Goal: Information Seeking & Learning: Understand process/instructions

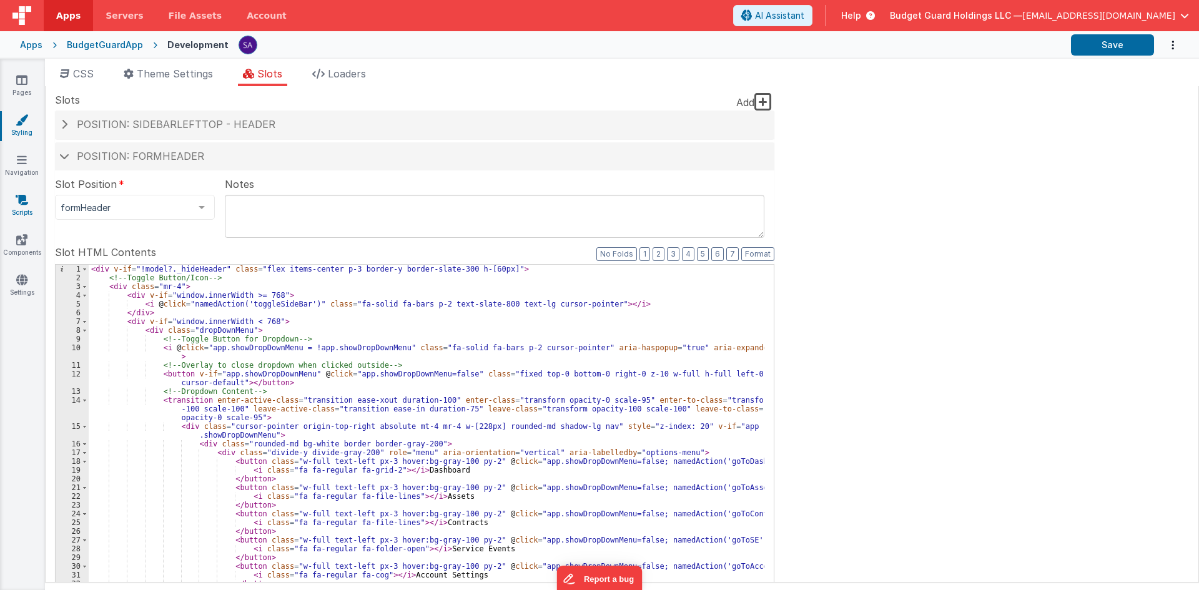
click at [22, 207] on link "Scripts" at bounding box center [21, 206] width 45 height 25
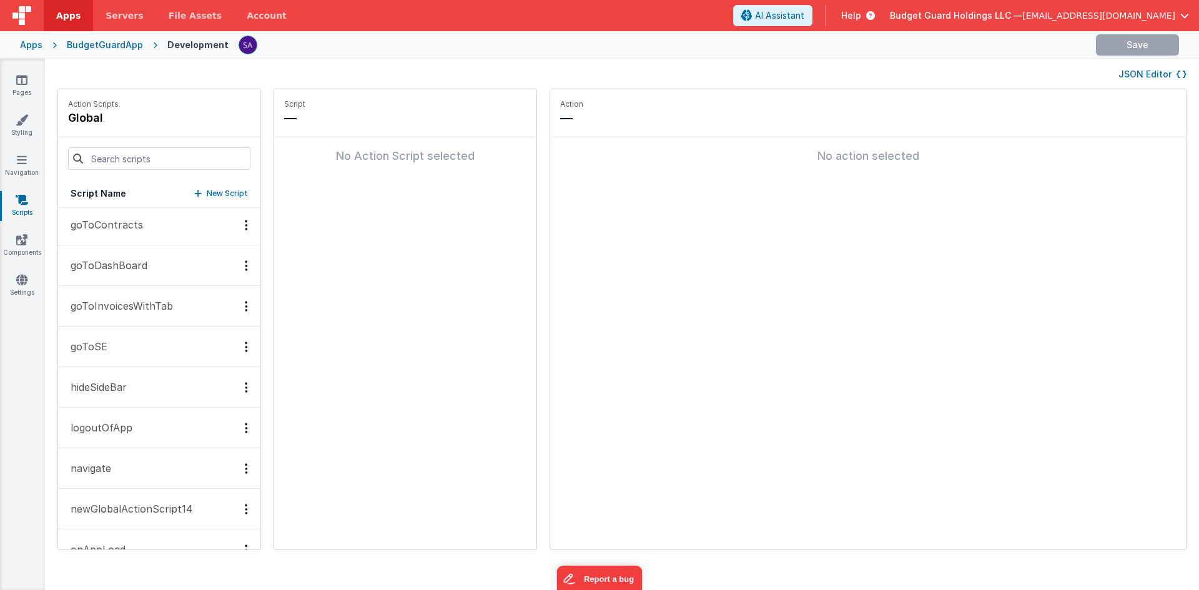
scroll to position [277, 0]
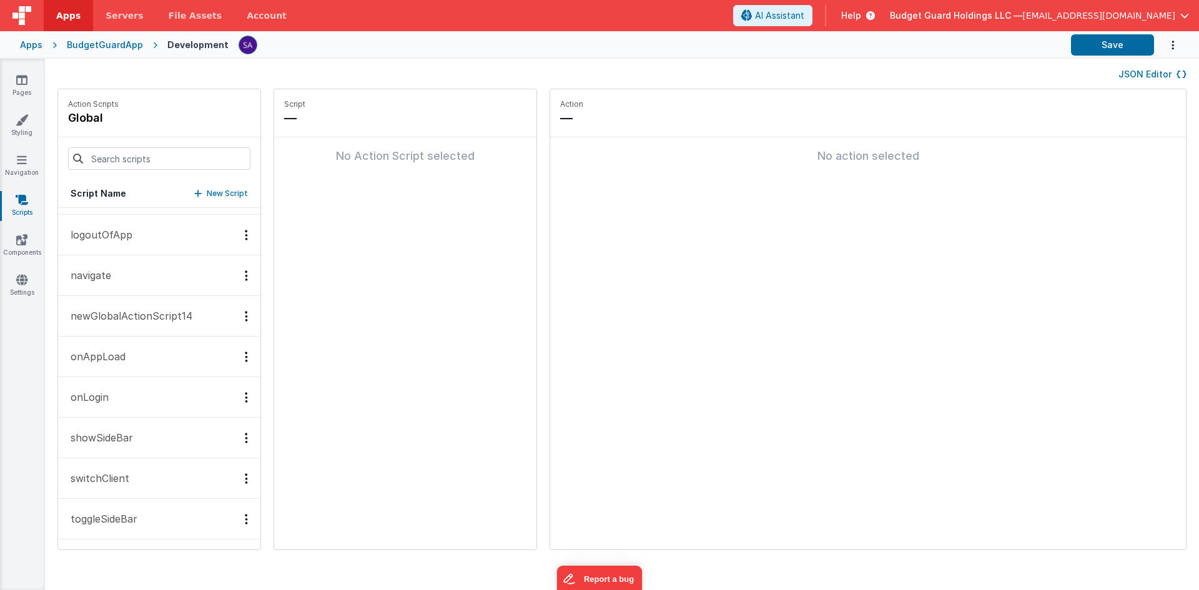
click at [154, 455] on button "switchClient" at bounding box center [159, 478] width 202 height 41
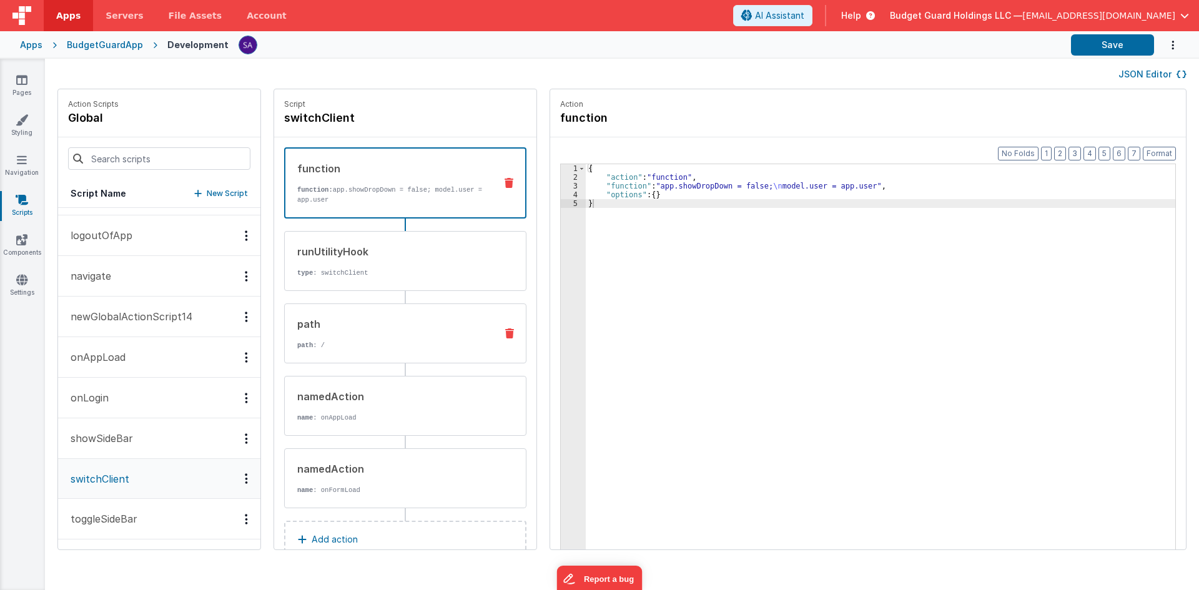
scroll to position [31, 0]
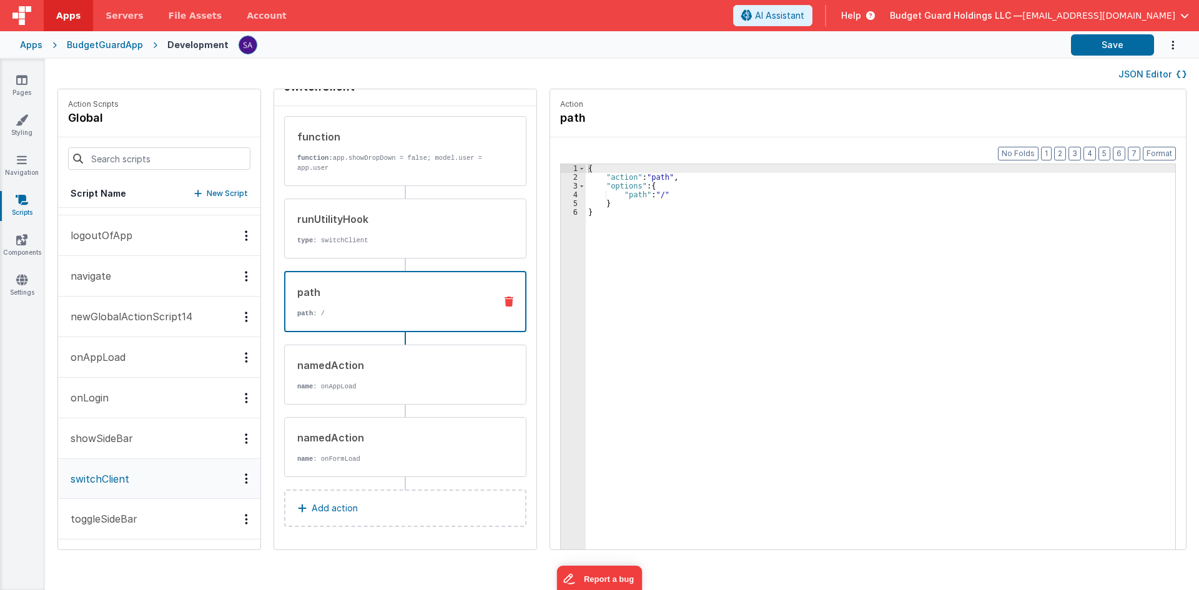
click at [304, 319] on div "path path : /" at bounding box center [405, 301] width 242 height 61
click at [344, 370] on div "namedAction" at bounding box center [391, 365] width 189 height 15
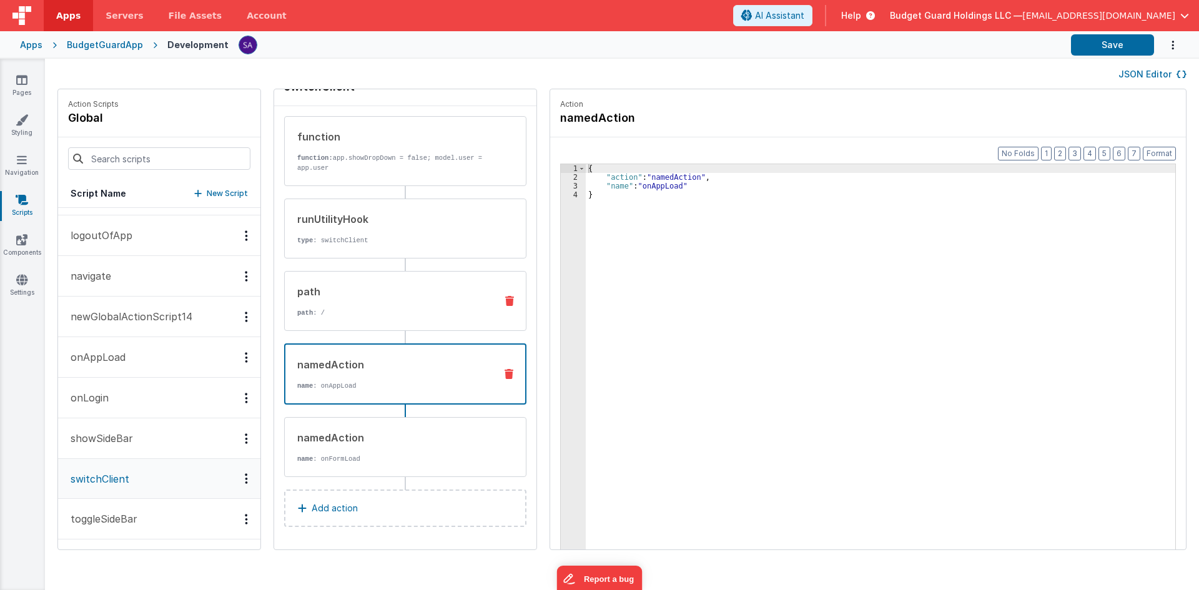
click at [344, 310] on p "path : /" at bounding box center [391, 313] width 189 height 10
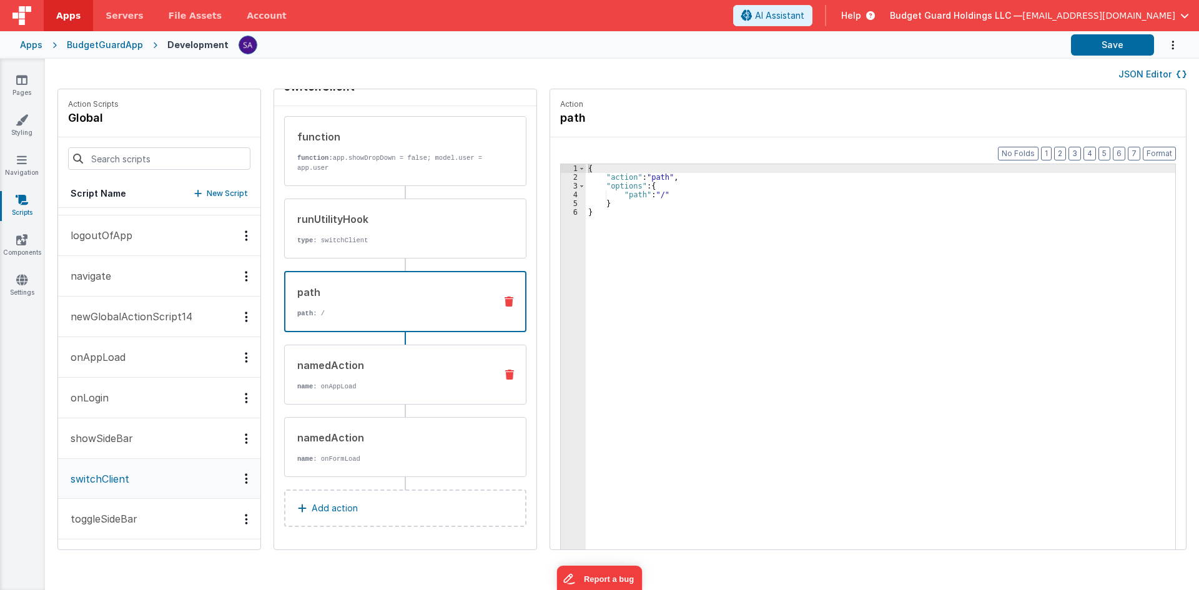
click at [347, 383] on p "name : onAppLoad" at bounding box center [391, 387] width 189 height 10
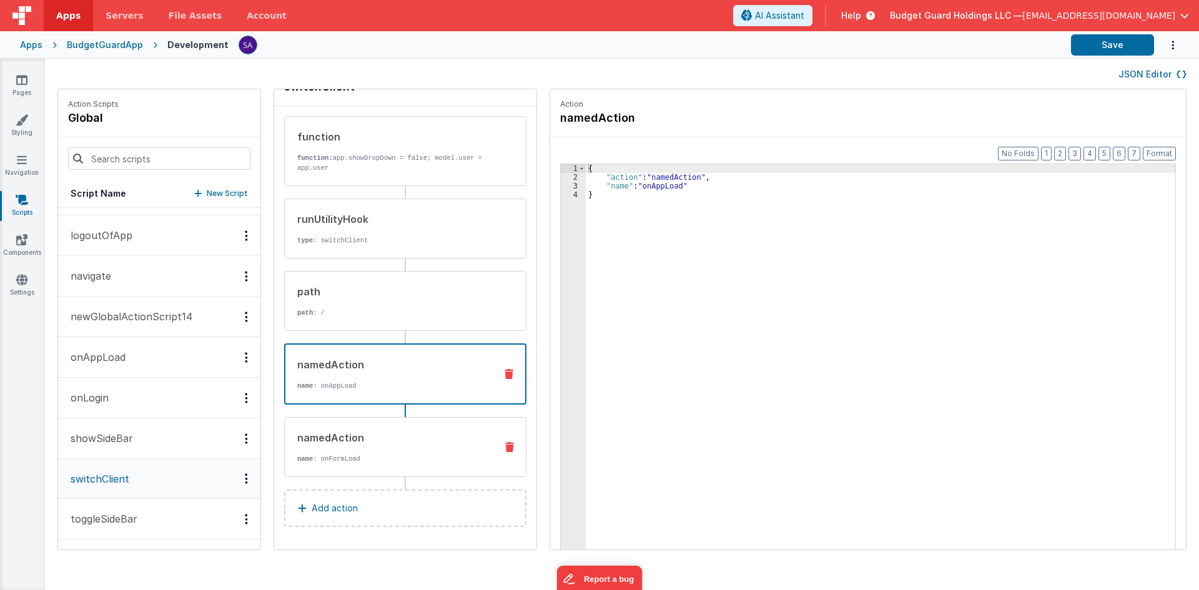
click at [344, 455] on p "name : onFormLoad" at bounding box center [391, 459] width 189 height 10
click at [345, 385] on p "name : onAppLoad" at bounding box center [391, 386] width 188 height 10
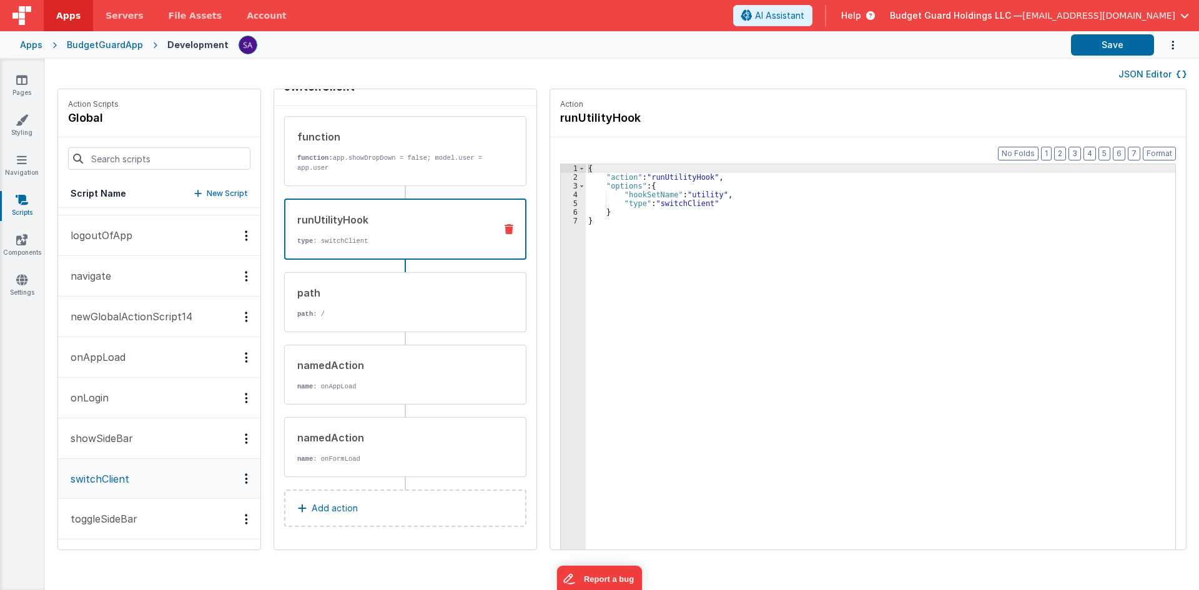
click at [337, 244] on p "type : switchClient" at bounding box center [391, 241] width 188 height 10
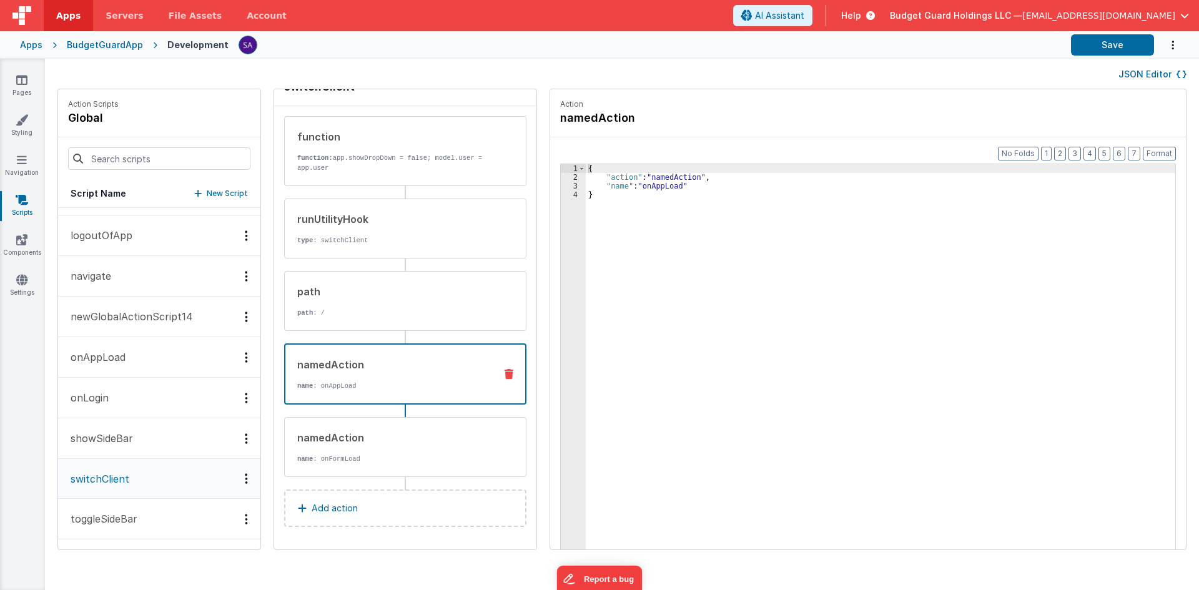
click at [338, 352] on div "namedAction name : onAppLoad" at bounding box center [405, 374] width 242 height 61
click at [336, 419] on div "namedAction name : onFormLoad" at bounding box center [405, 447] width 242 height 60
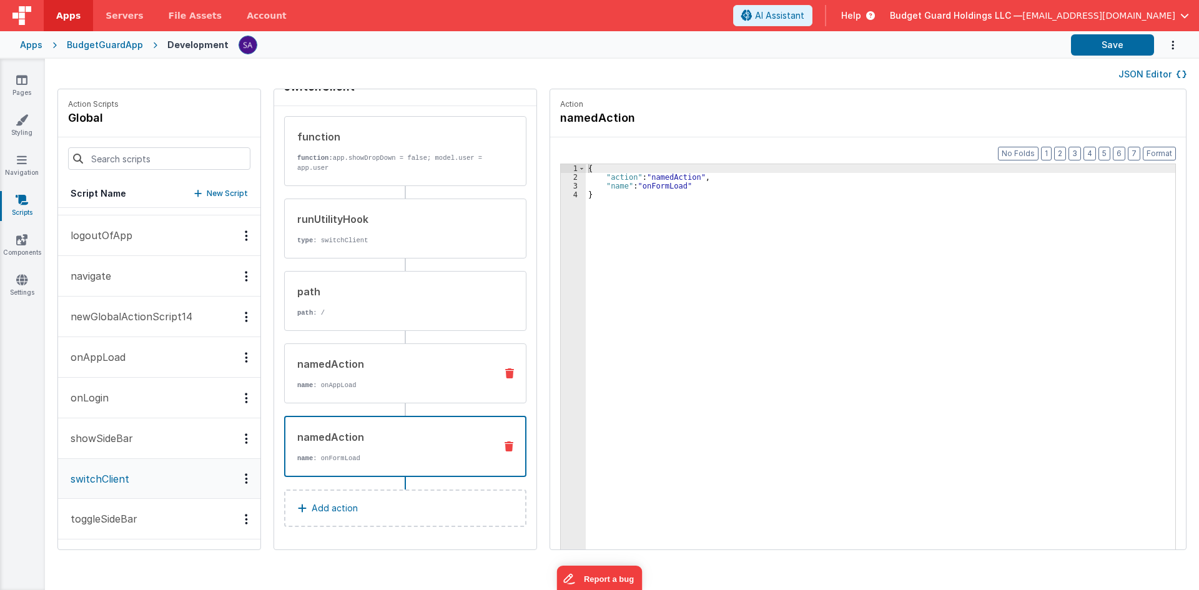
click at [342, 380] on div "namedAction name : onAppLoad" at bounding box center [385, 374] width 201 height 34
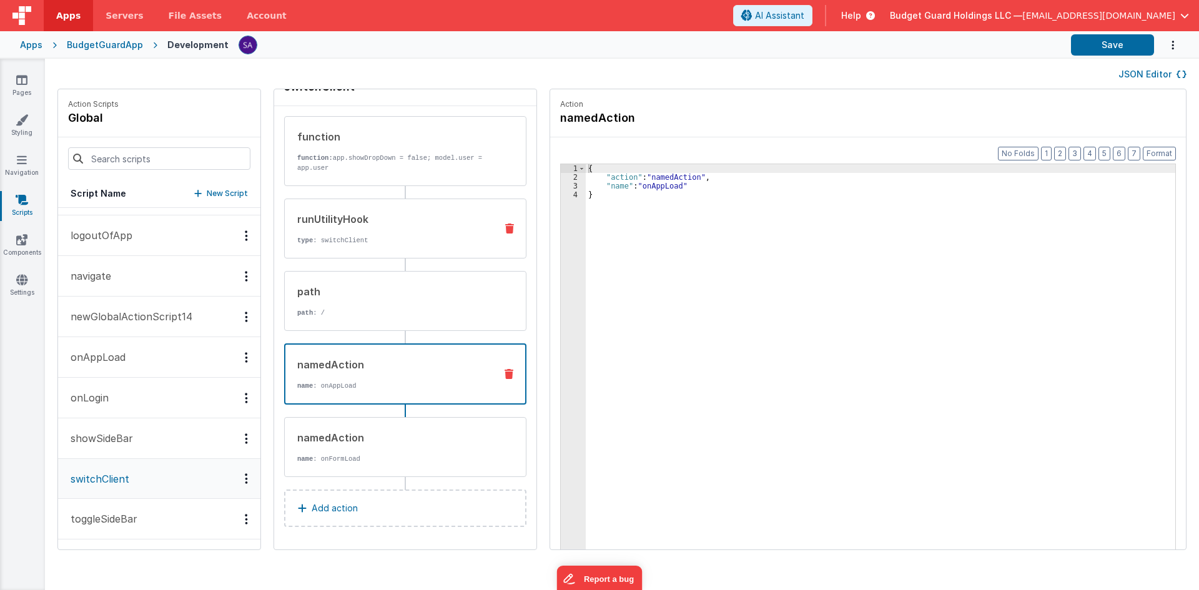
click at [348, 232] on div "runUtilityHook type : switchClient" at bounding box center [385, 229] width 201 height 34
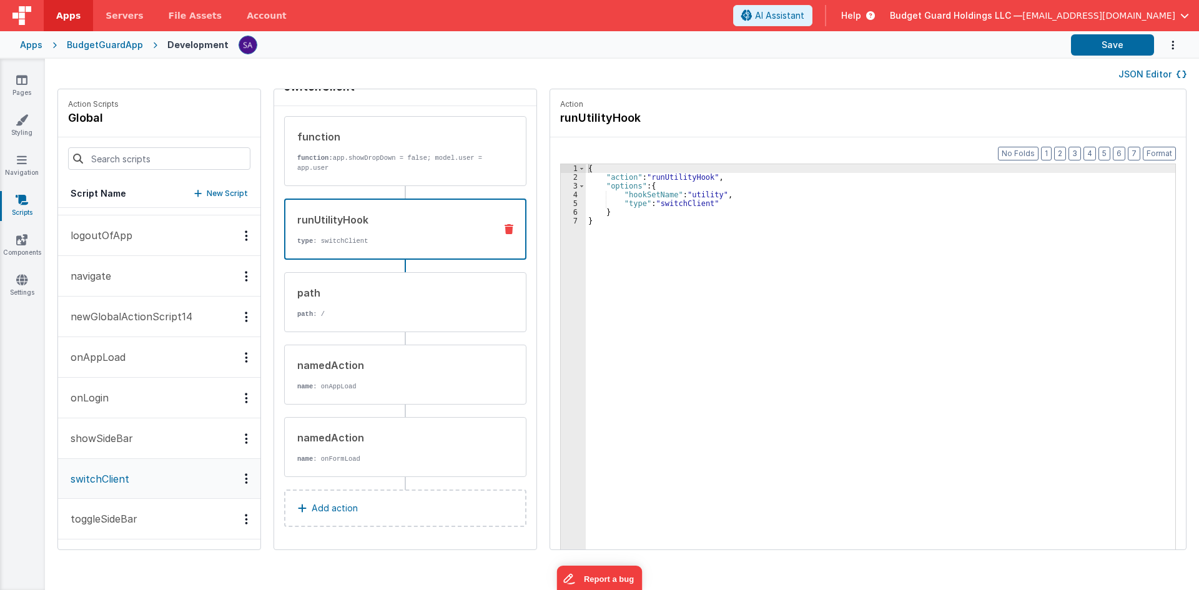
click at [358, 244] on p "type : switchClient" at bounding box center [391, 241] width 188 height 10
click at [344, 312] on p "path : /" at bounding box center [391, 314] width 189 height 10
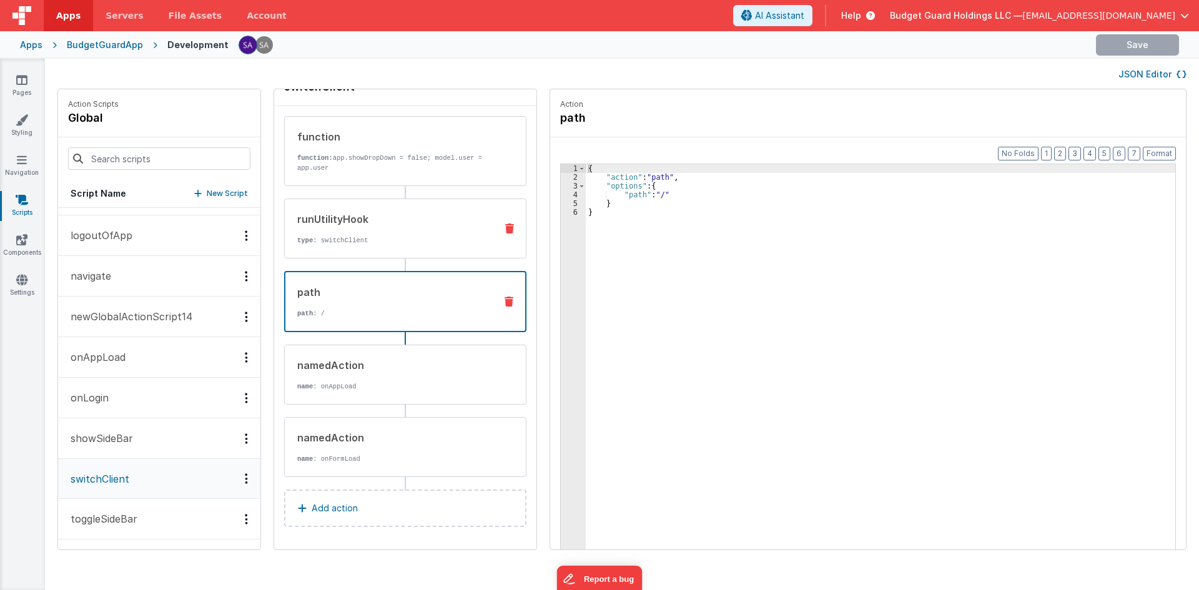
click at [366, 231] on div "runUtilityHook type : switchClient" at bounding box center [385, 229] width 201 height 34
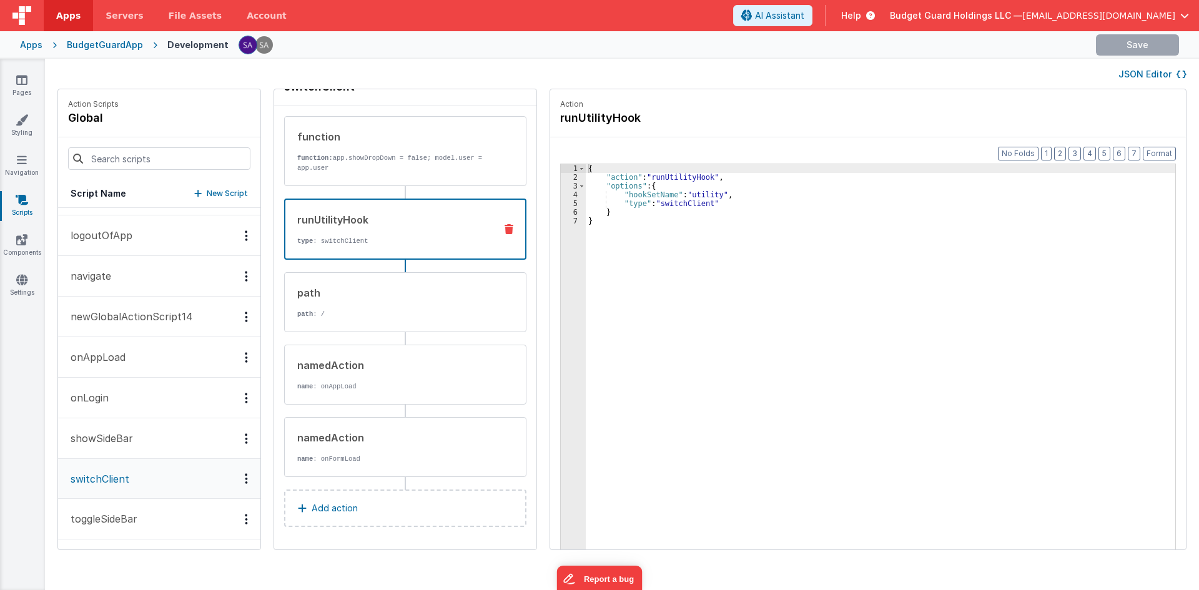
click at [666, 205] on div "{ "action" : "runUtilityHook" , "options" : { "hookSetName" : "utility" , "type…" at bounding box center [886, 385] width 601 height 442
click at [332, 179] on div "function function: app.showDropDown = false; model.user = app.user" at bounding box center [405, 151] width 242 height 70
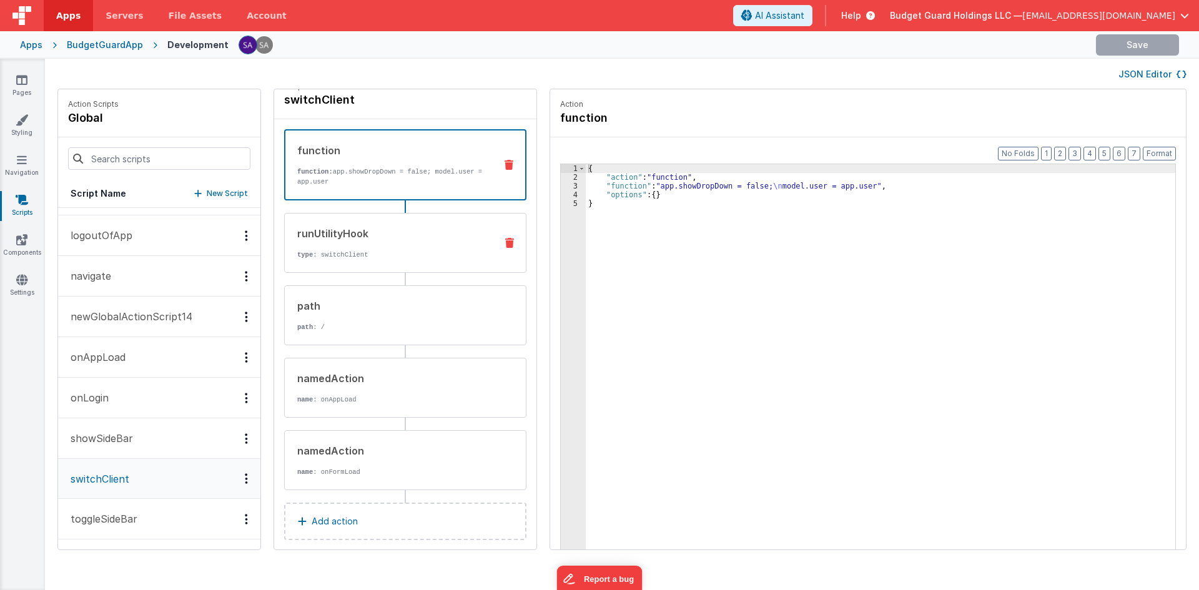
scroll to position [0, 0]
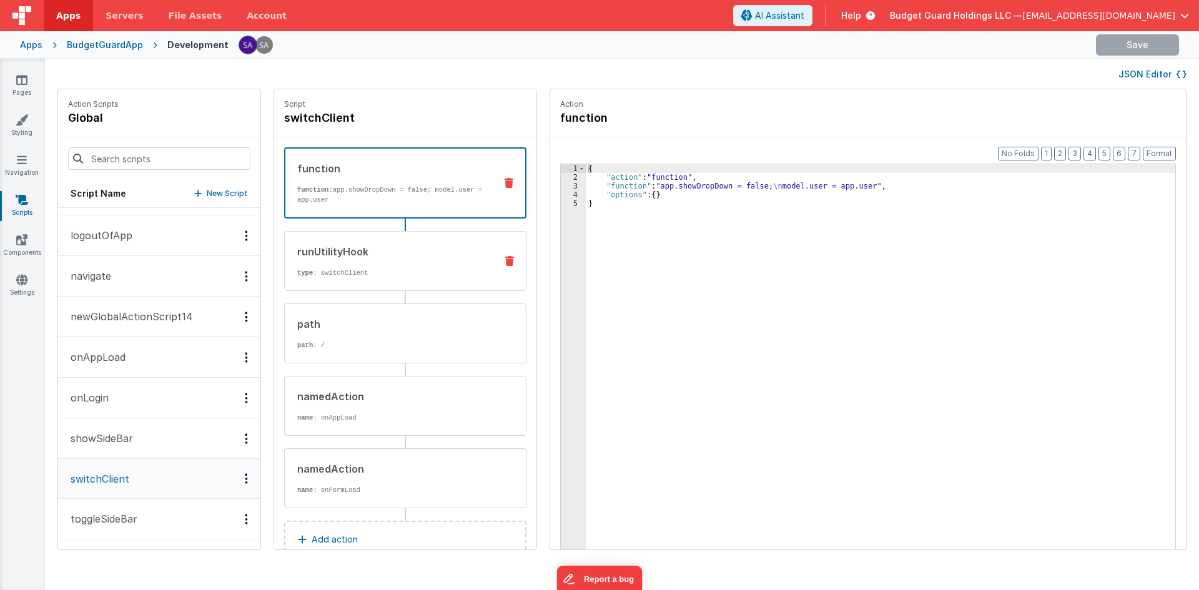
click at [313, 260] on div "runUtilityHook type : switchClient" at bounding box center [385, 261] width 201 height 34
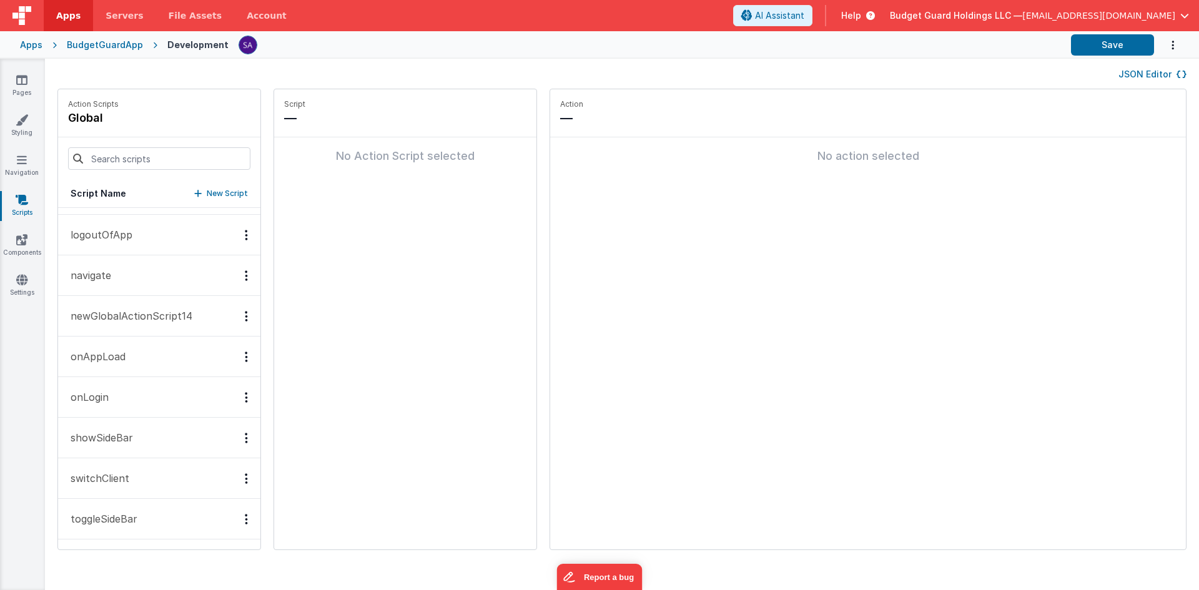
click at [164, 470] on button "switchClient" at bounding box center [159, 478] width 202 height 41
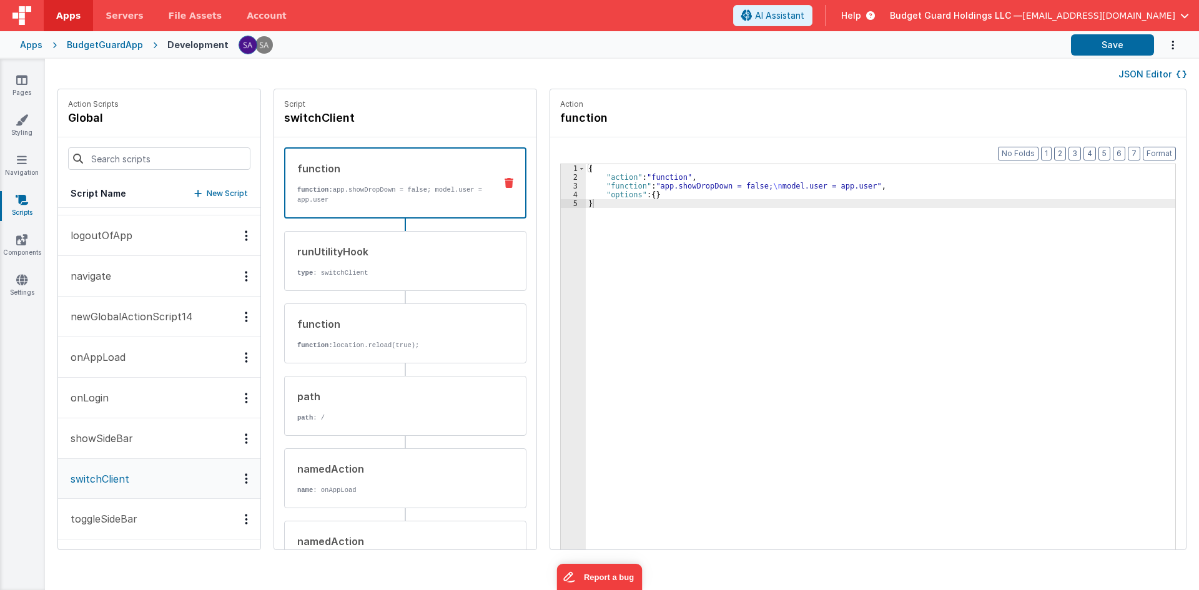
click at [410, 170] on div "function" at bounding box center [391, 168] width 188 height 15
click at [382, 265] on div "runUtilityHook type : switchClient" at bounding box center [385, 261] width 201 height 34
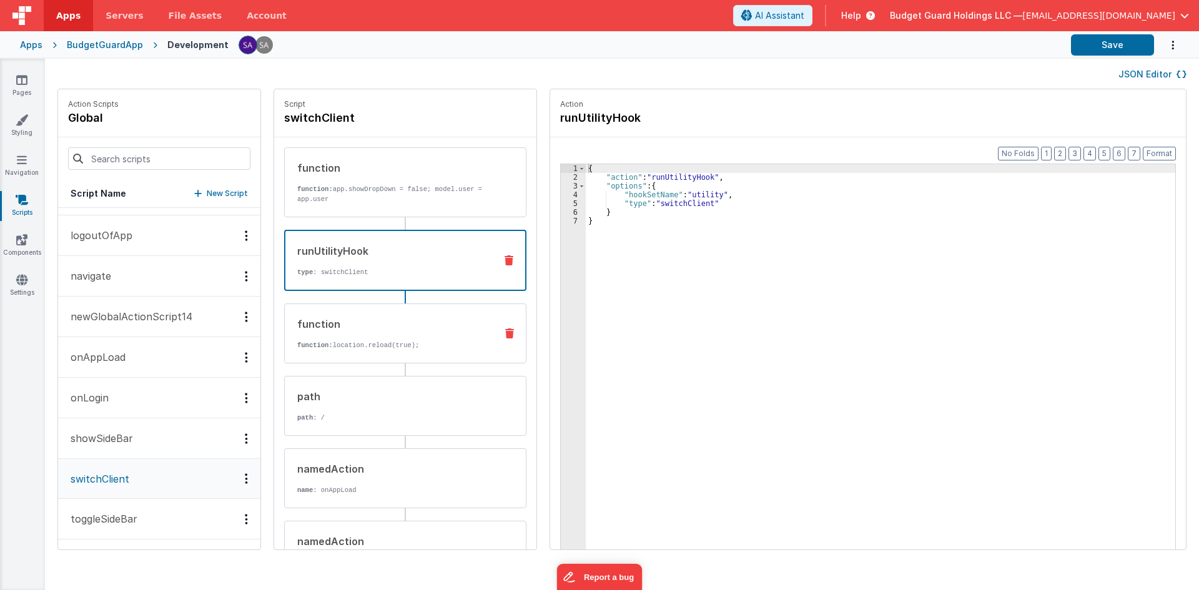
click at [362, 320] on div "function" at bounding box center [391, 324] width 189 height 15
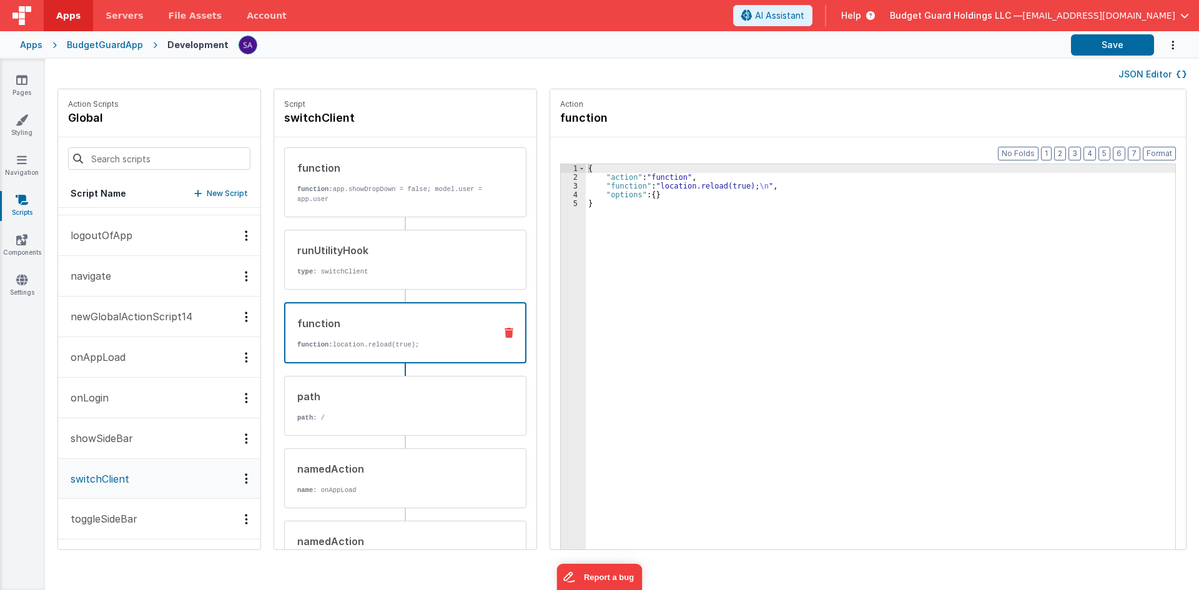
click at [685, 183] on div "{ "action" : "function" , "function" : "location.reload(true); \n " , "options"…" at bounding box center [886, 385] width 601 height 442
click at [663, 101] on p "Action" at bounding box center [868, 104] width 616 height 10
